Goal: Information Seeking & Learning: Learn about a topic

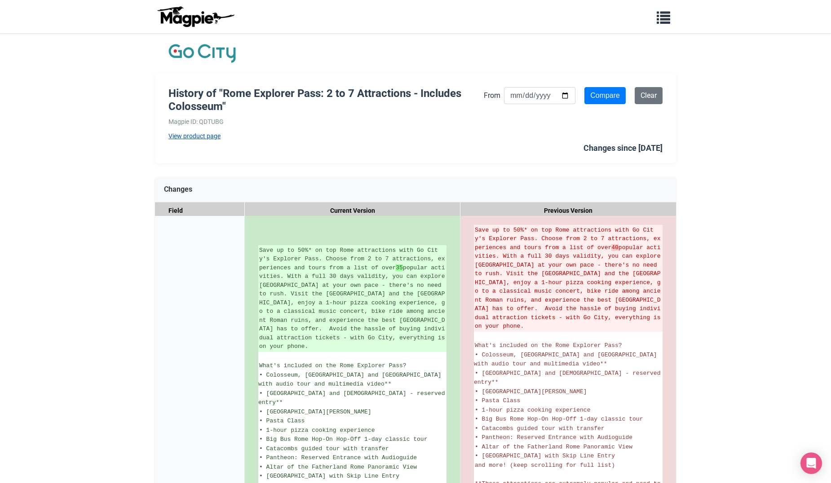
drag, startPoint x: 0, startPoint y: 0, endPoint x: 214, endPoint y: 136, distance: 253.6
click at [214, 136] on link "View product page" at bounding box center [325, 136] width 315 height 10
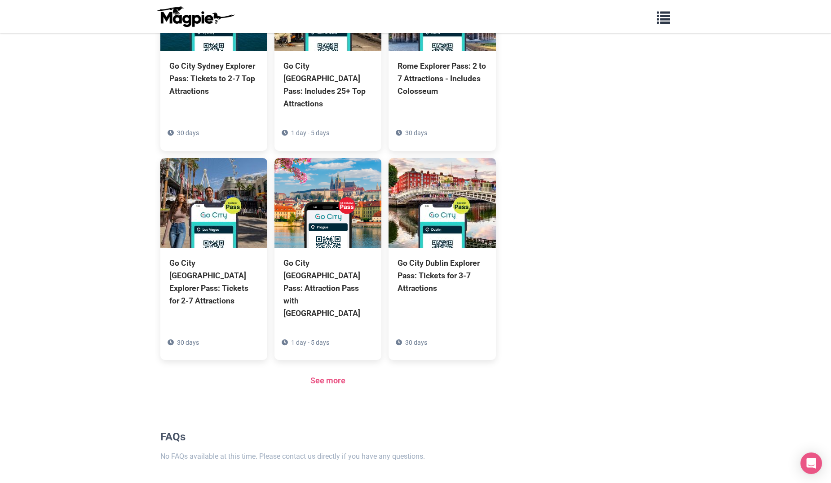
scroll to position [540, 0]
